Goal: Transaction & Acquisition: Purchase product/service

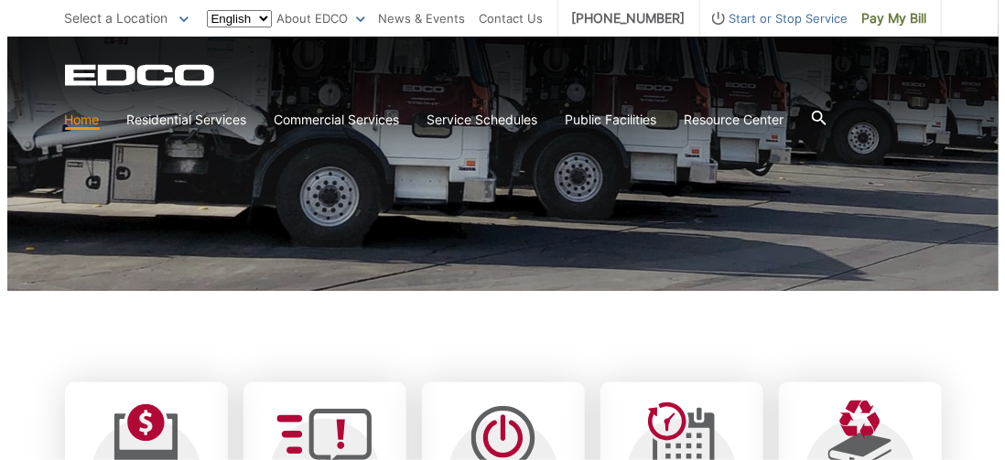
scroll to position [549, 0]
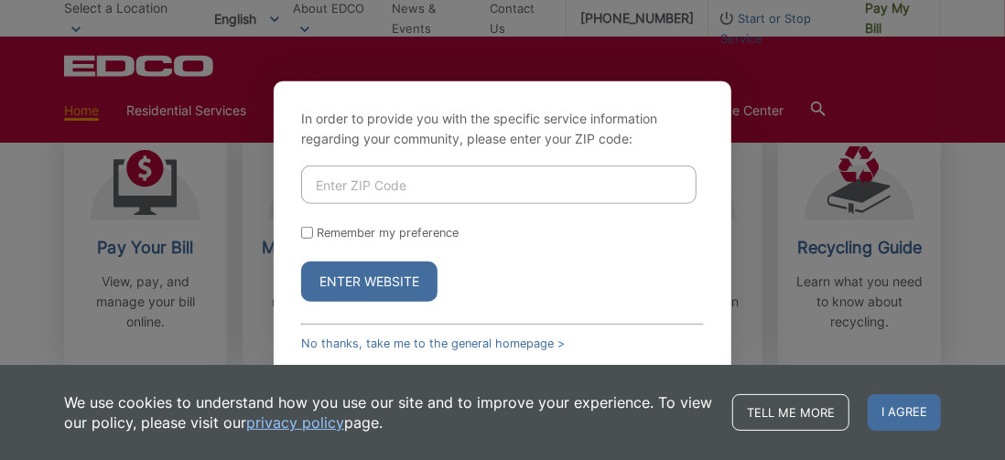
click at [427, 198] on input "Enter ZIP Code" at bounding box center [498, 185] width 395 height 38
type input "92082"
drag, startPoint x: 306, startPoint y: 233, endPoint x: 291, endPoint y: 225, distance: 16.4
click at [291, 225] on div "In order to provide you with the specific service information regarding your co…" at bounding box center [503, 229] width 458 height 297
click at [309, 234] on input "Remember my preference" at bounding box center [307, 233] width 12 height 12
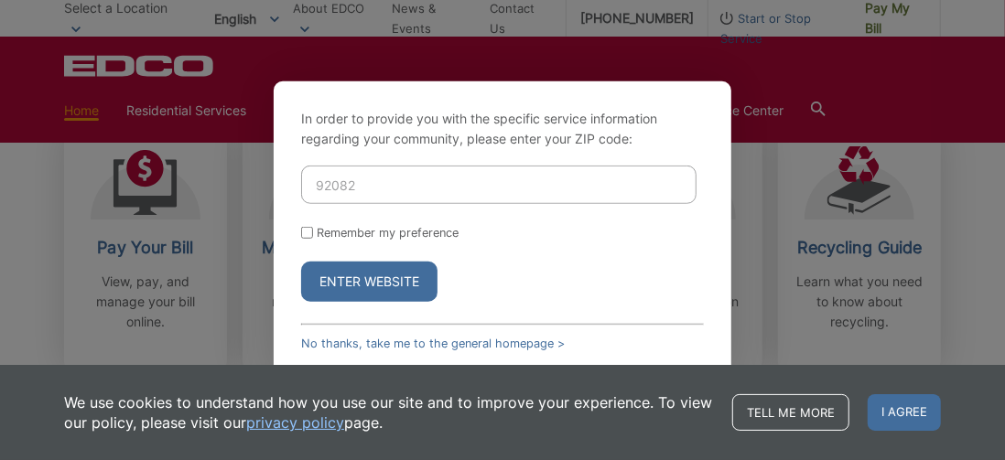
checkbox input "true"
click at [352, 271] on button "Enter Website" at bounding box center [369, 282] width 136 height 40
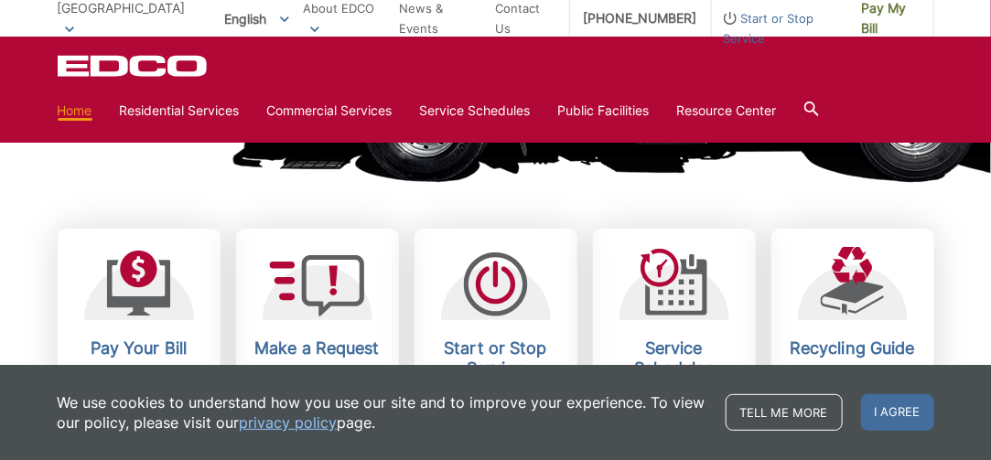
scroll to position [549, 0]
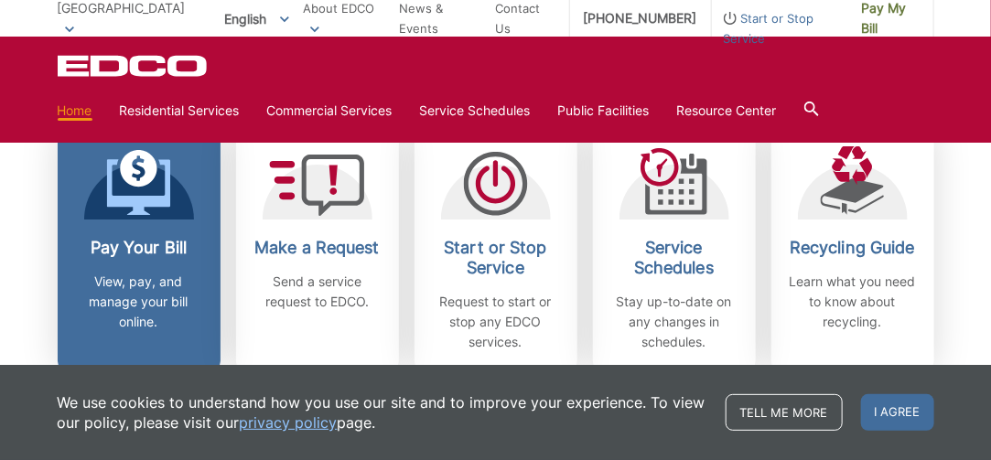
click at [117, 249] on h2 "Pay Your Bill" at bounding box center [138, 248] width 135 height 20
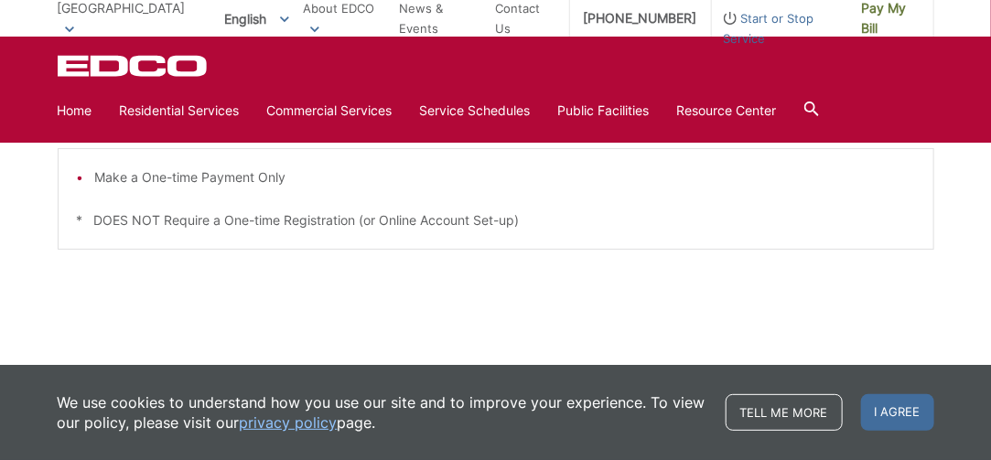
scroll to position [506, 0]
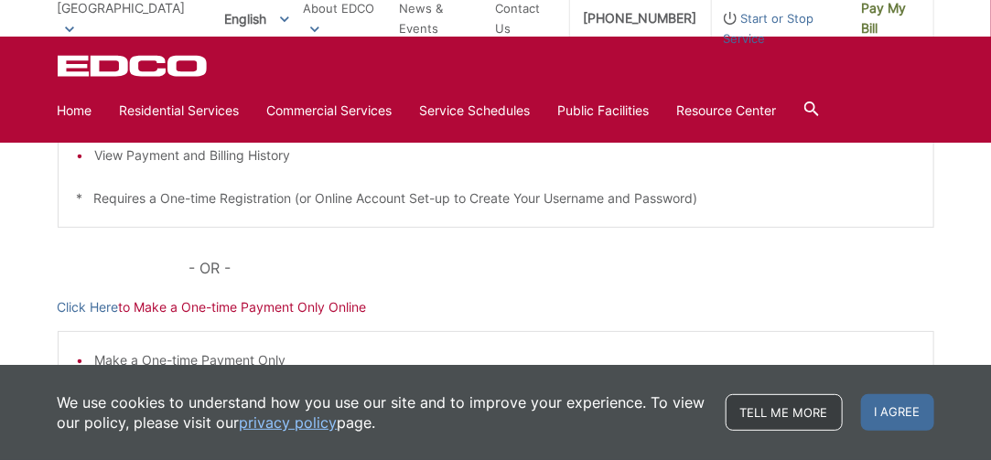
click at [842, 402] on link "Tell me more" at bounding box center [784, 413] width 117 height 37
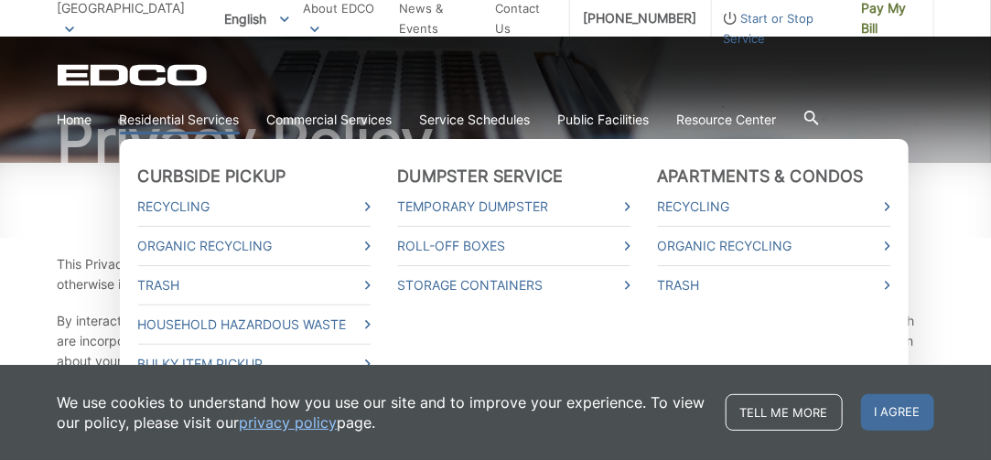
scroll to position [183, 0]
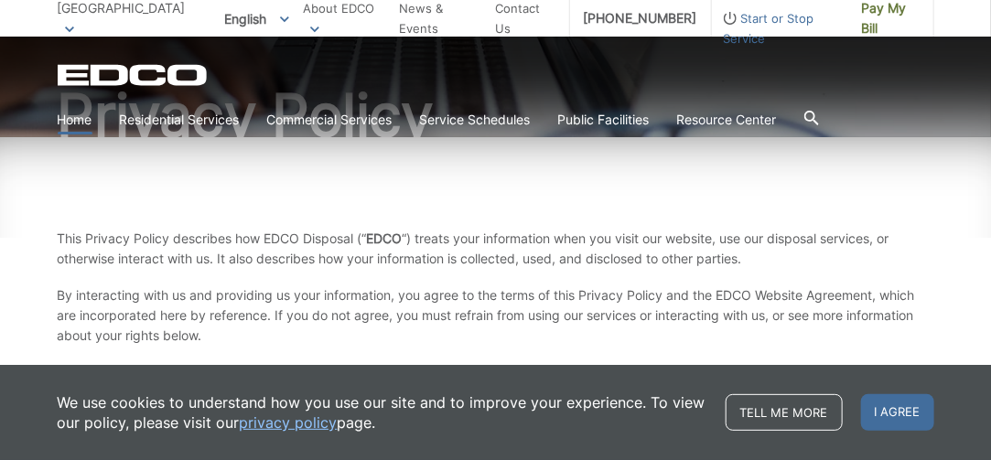
click at [71, 119] on link "Home" at bounding box center [75, 120] width 35 height 20
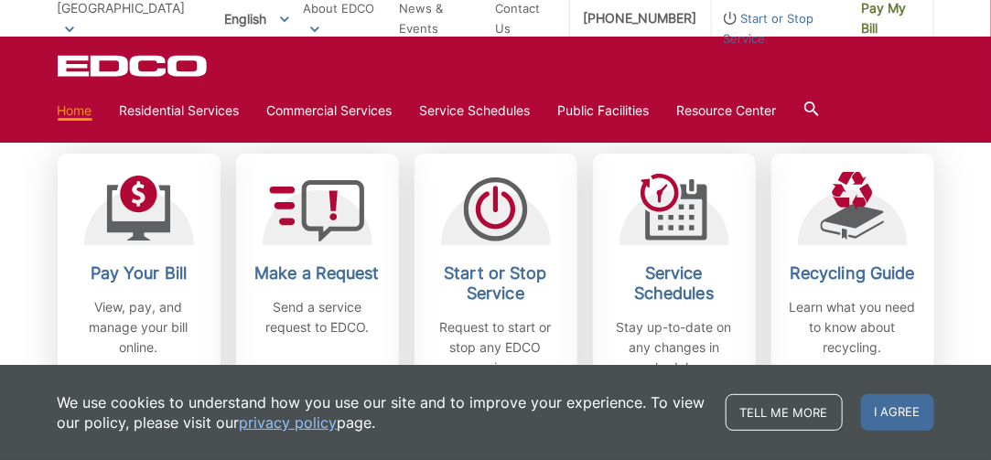
scroll to position [549, 0]
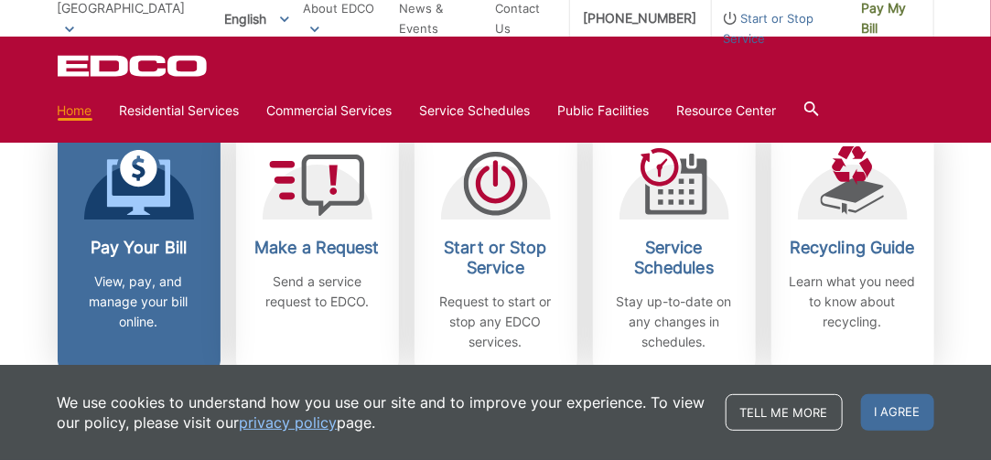
click at [120, 251] on h2 "Pay Your Bill" at bounding box center [138, 248] width 135 height 20
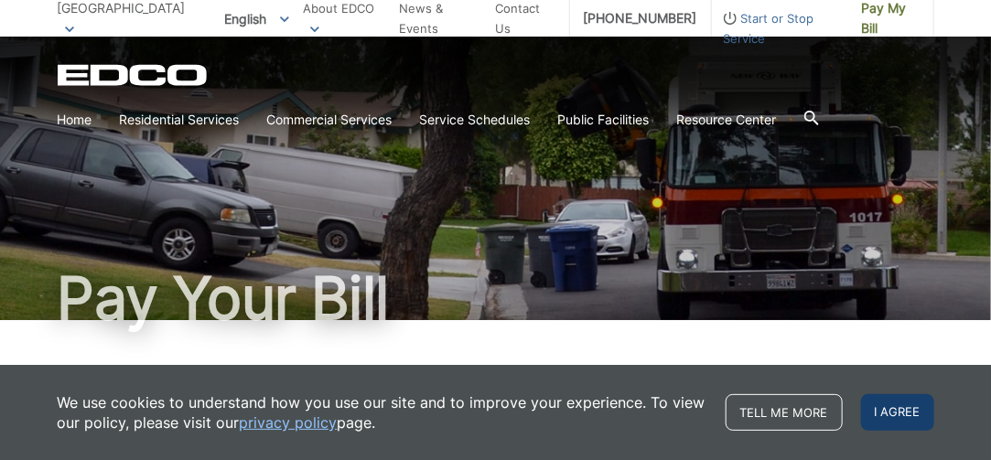
click at [894, 402] on span "I agree" at bounding box center [897, 413] width 73 height 37
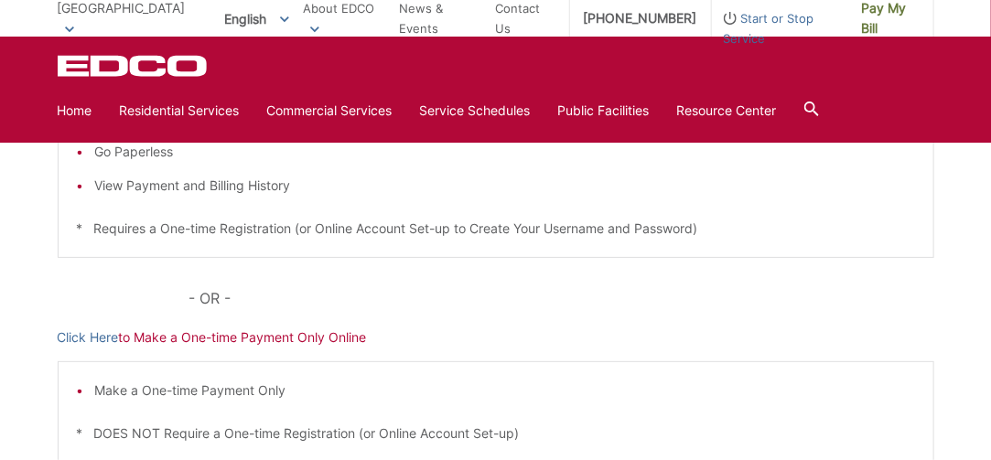
scroll to position [366, 0]
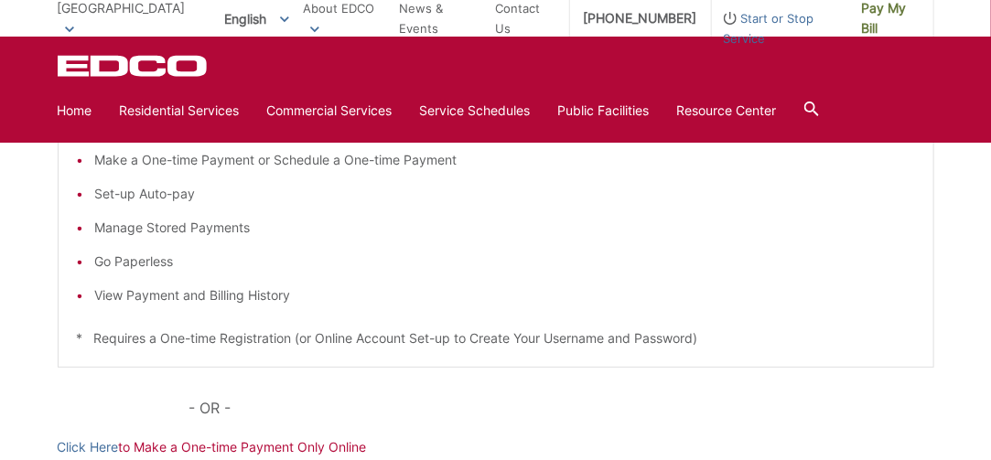
click at [97, 295] on li "View Payment and Billing History" at bounding box center [505, 296] width 820 height 20
click at [95, 295] on li "View Payment and Billing History" at bounding box center [505, 296] width 820 height 20
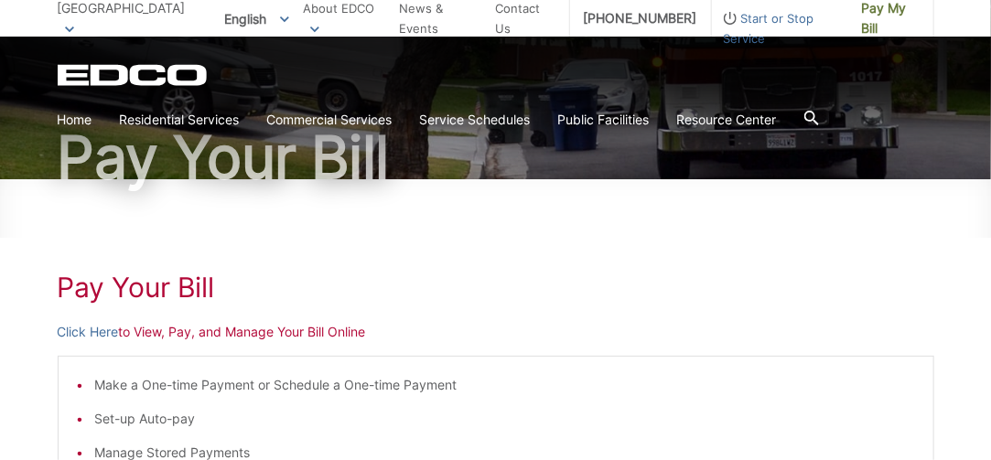
scroll to position [140, 0]
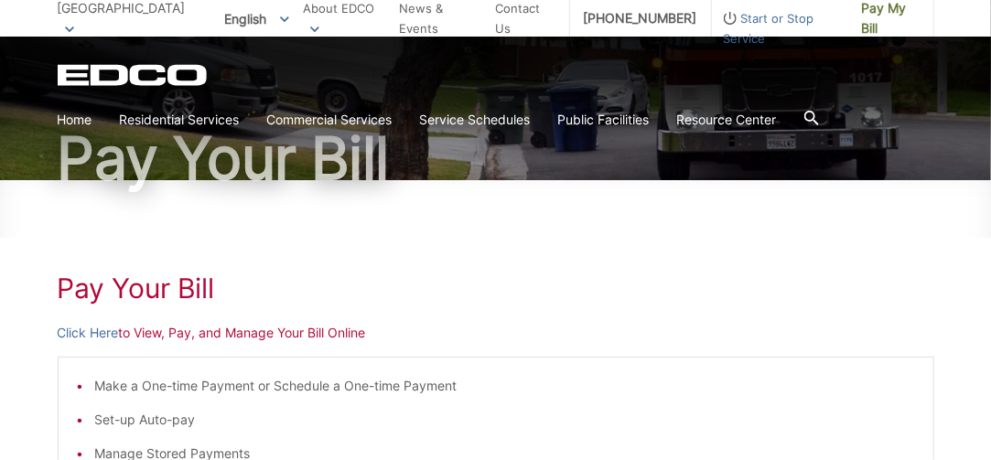
click at [151, 335] on p "Click Here to View, Pay, and Manage Your Bill Online" at bounding box center [496, 333] width 877 height 20
drag, startPoint x: 237, startPoint y: 318, endPoint x: 258, endPoint y: 320, distance: 21.2
drag, startPoint x: 284, startPoint y: 319, endPoint x: 297, endPoint y: 320, distance: 12.8
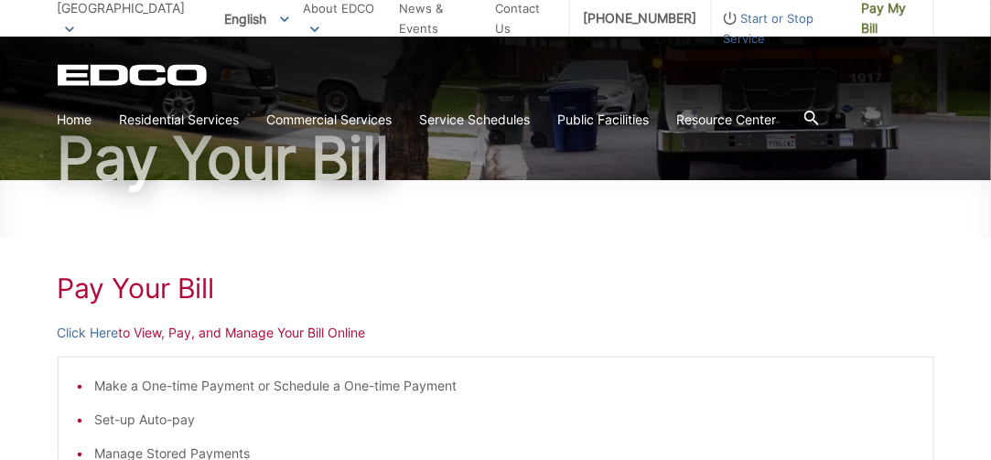
click at [164, 329] on p "Click Here to View, Pay, and Manage Your Bill Online" at bounding box center [496, 333] width 877 height 20
click at [173, 331] on p "Click Here to View, Pay, and Manage Your Bill Online" at bounding box center [496, 333] width 877 height 20
click at [130, 292] on h1 "Pay Your Bill" at bounding box center [496, 288] width 877 height 33
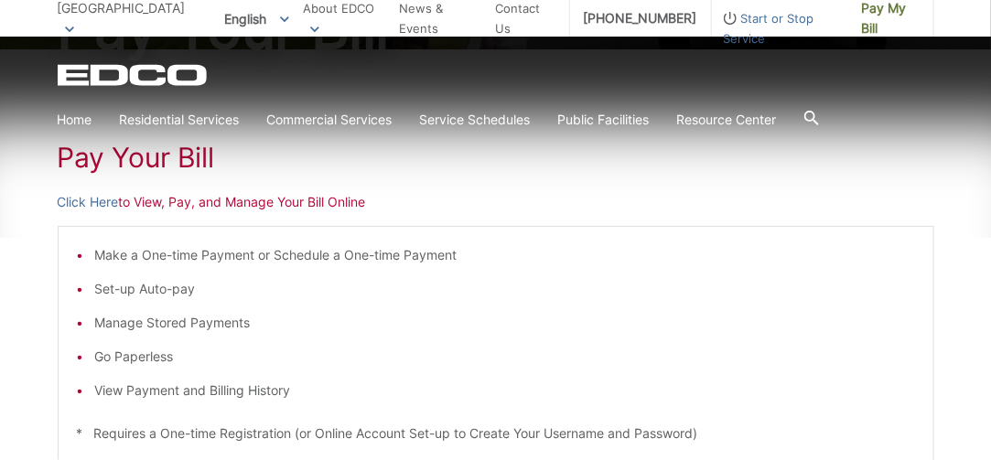
scroll to position [366, 0]
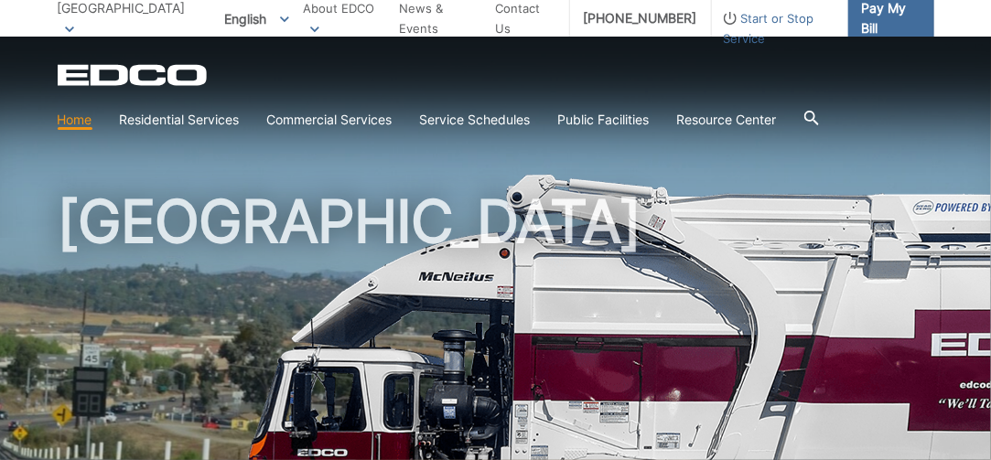
click at [885, 17] on span "Pay My Bill" at bounding box center [891, 18] width 58 height 40
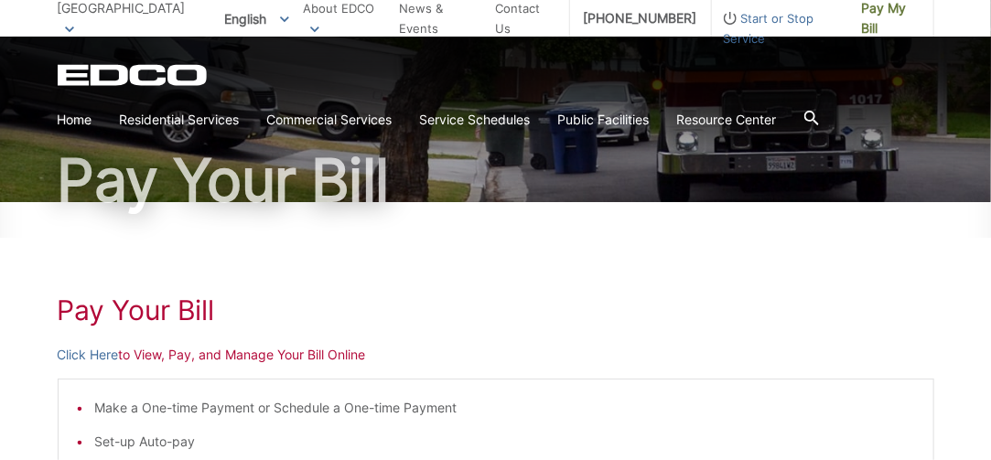
scroll to position [183, 0]
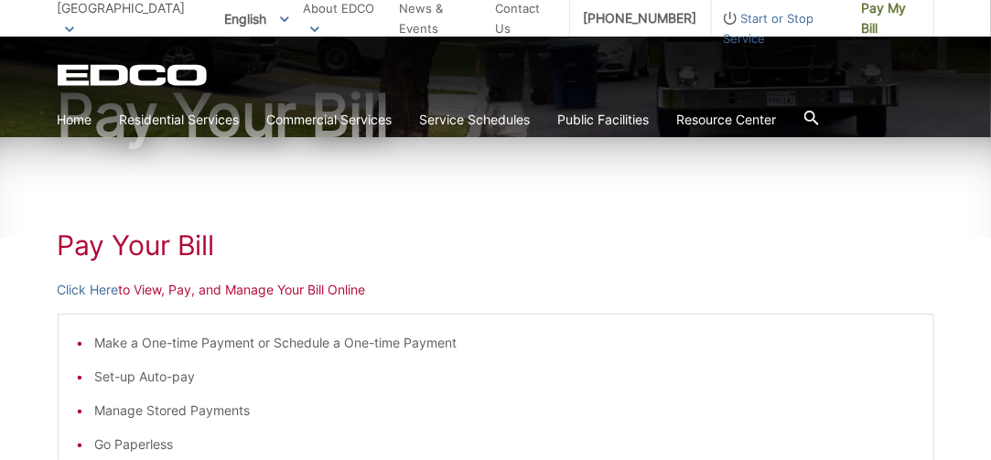
click at [121, 251] on h1 "Pay Your Bill" at bounding box center [496, 245] width 877 height 33
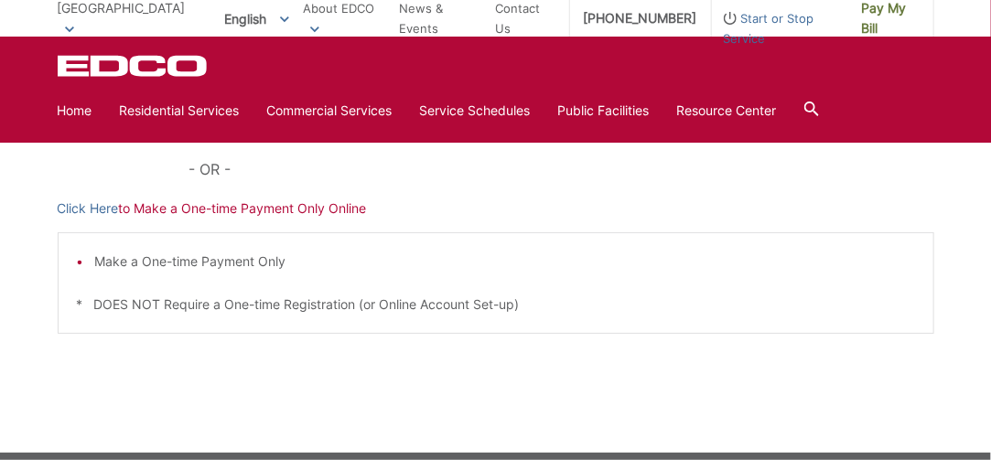
scroll to position [506, 0]
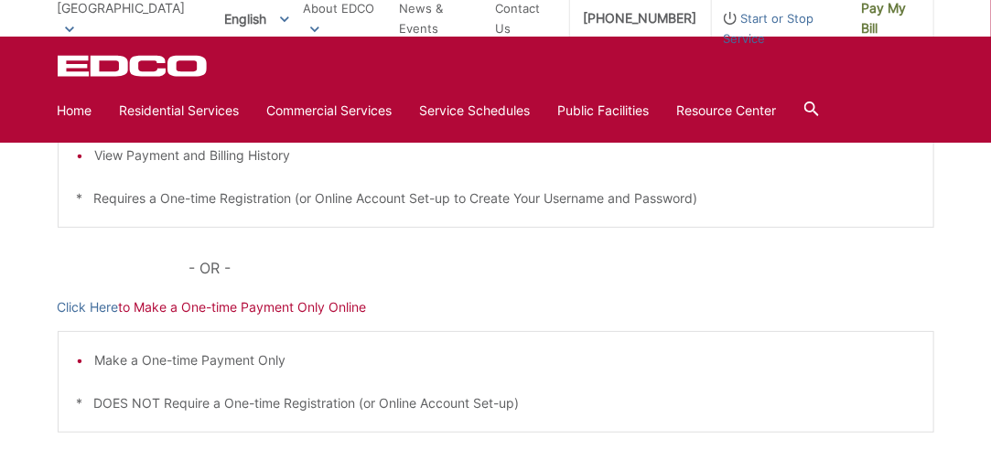
click at [209, 310] on p "Click Here to Make a One-time Payment Only Online" at bounding box center [496, 307] width 877 height 20
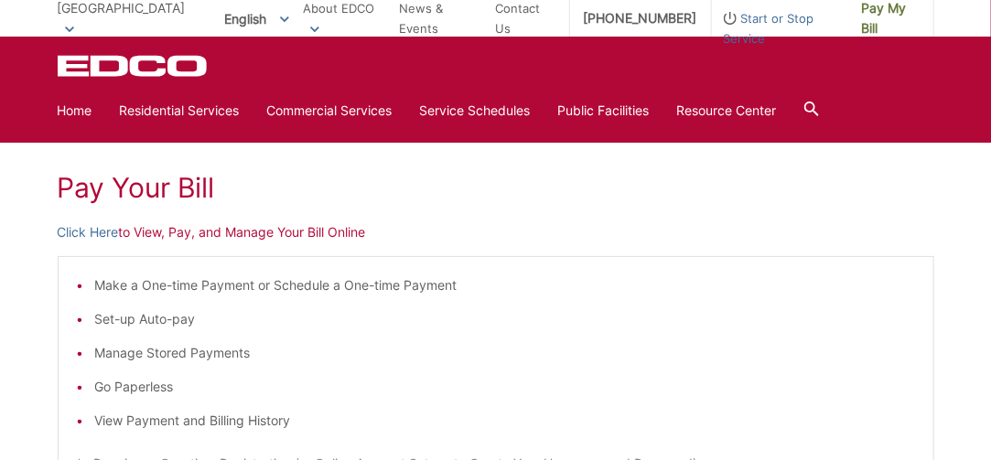
scroll to position [140, 0]
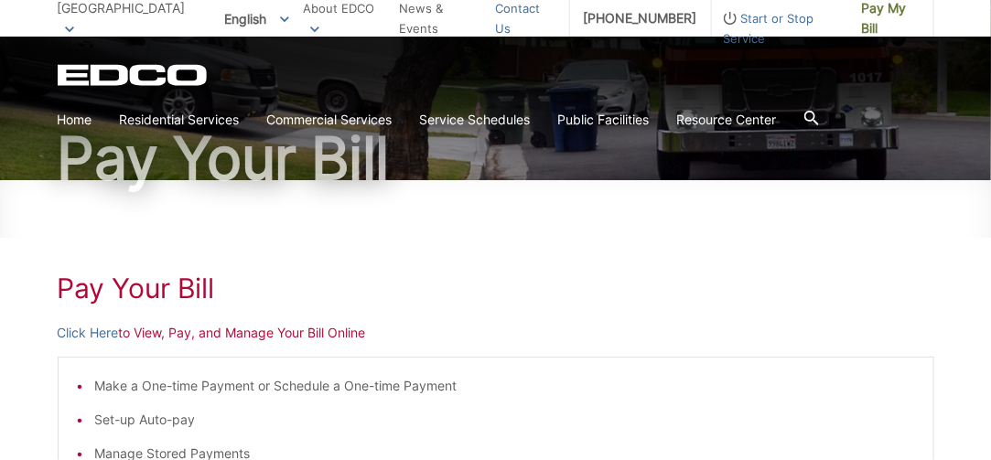
click at [514, 18] on link "Contact Us" at bounding box center [525, 18] width 60 height 40
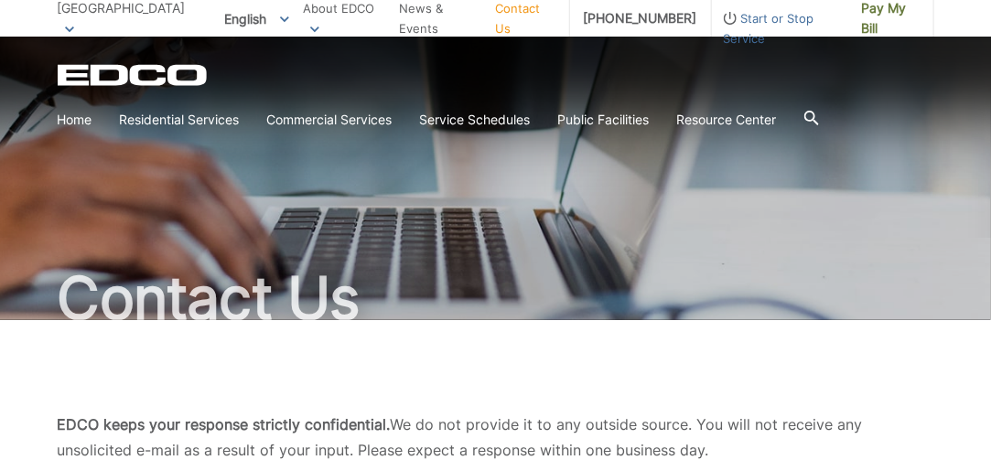
click at [506, 16] on link "Contact Us" at bounding box center [525, 18] width 60 height 40
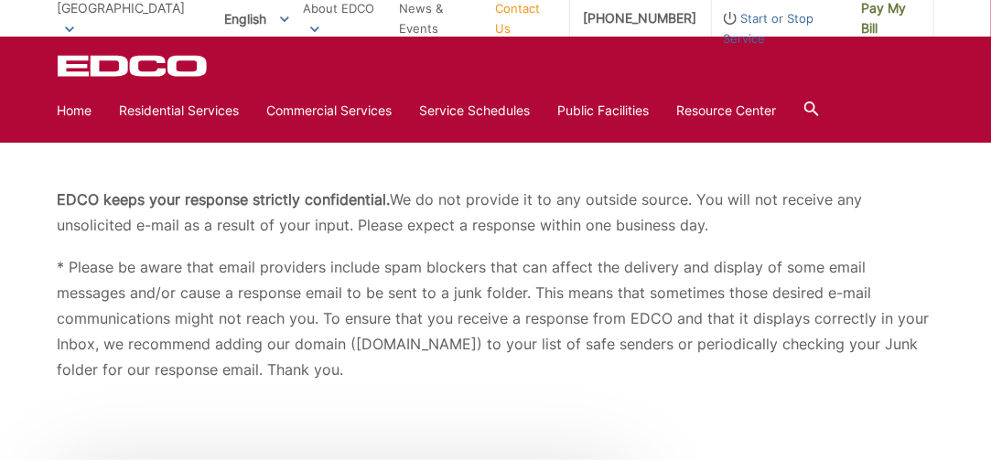
scroll to position [92, 0]
